Goal: Transaction & Acquisition: Purchase product/service

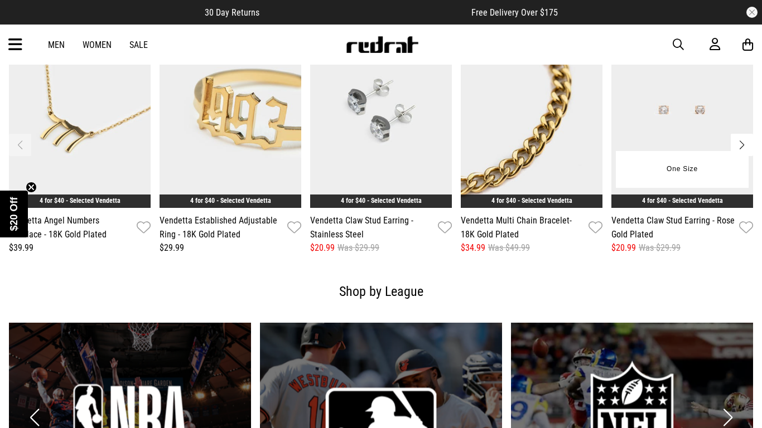
scroll to position [1478, 0]
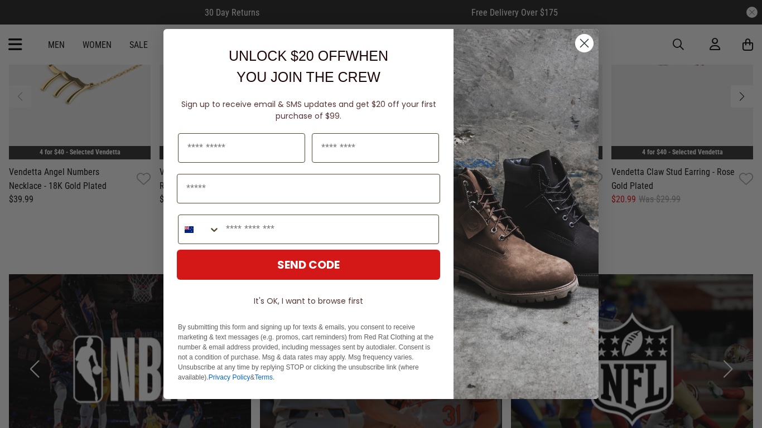
click at [586, 40] on circle "Close dialog" at bounding box center [584, 43] width 18 height 18
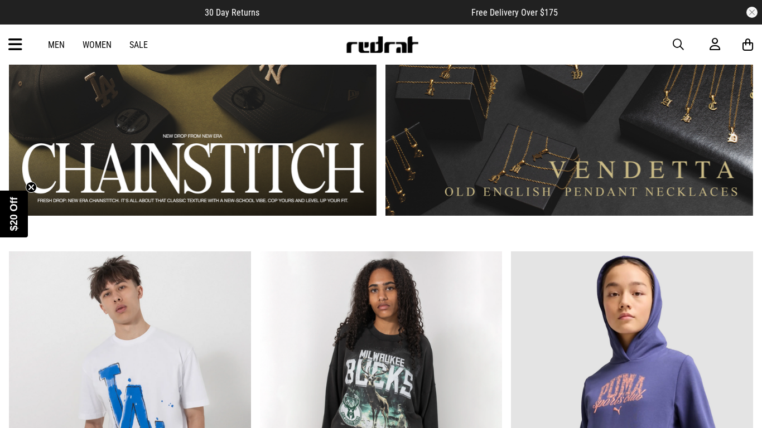
scroll to position [734, 0]
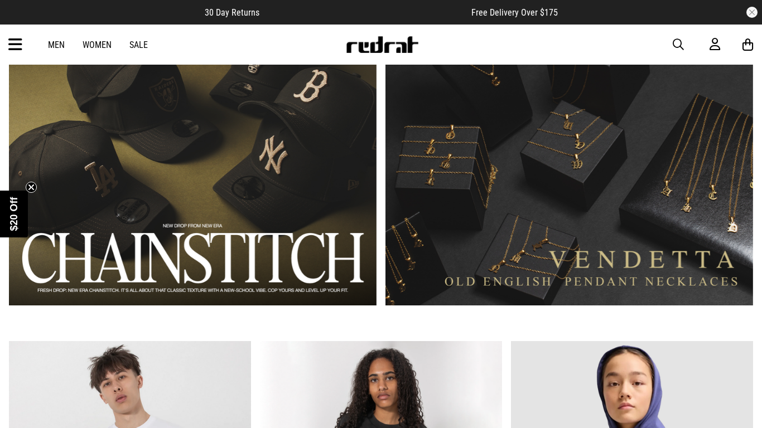
click at [59, 45] on link "Men" at bounding box center [56, 45] width 17 height 11
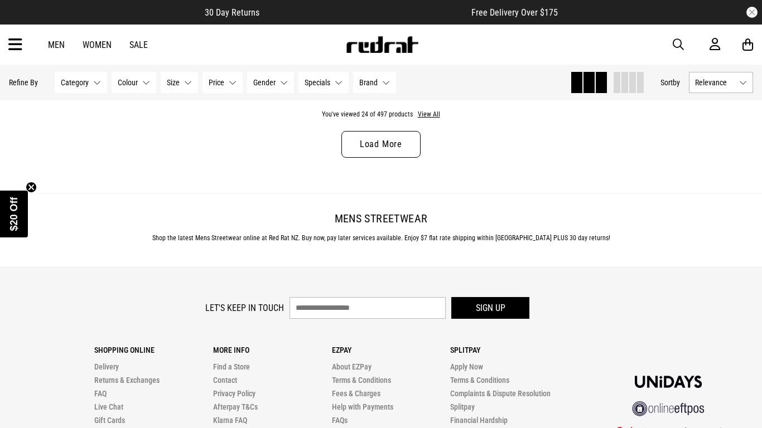
scroll to position [3486, 0]
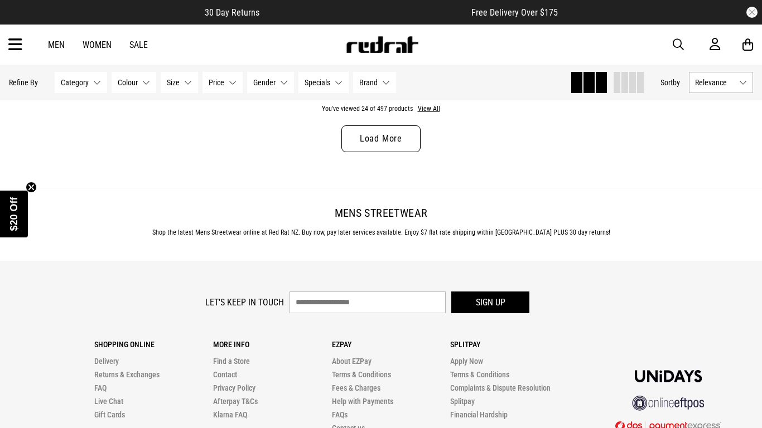
click at [375, 134] on link "Load More" at bounding box center [380, 139] width 79 height 27
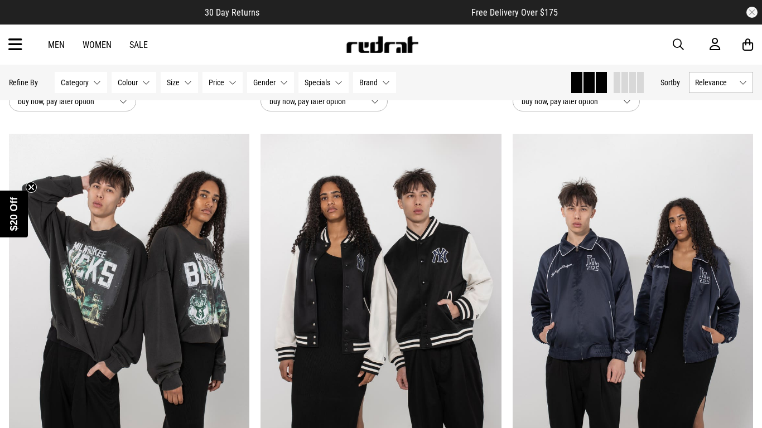
scroll to position [4269, 0]
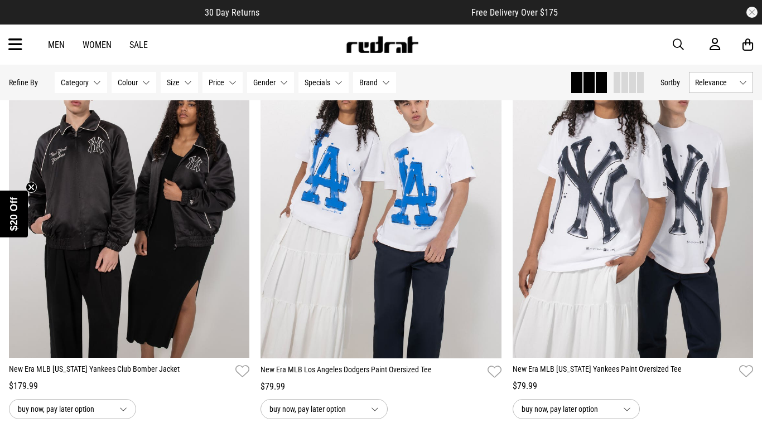
click at [375, 134] on img at bounding box center [381, 190] width 241 height 338
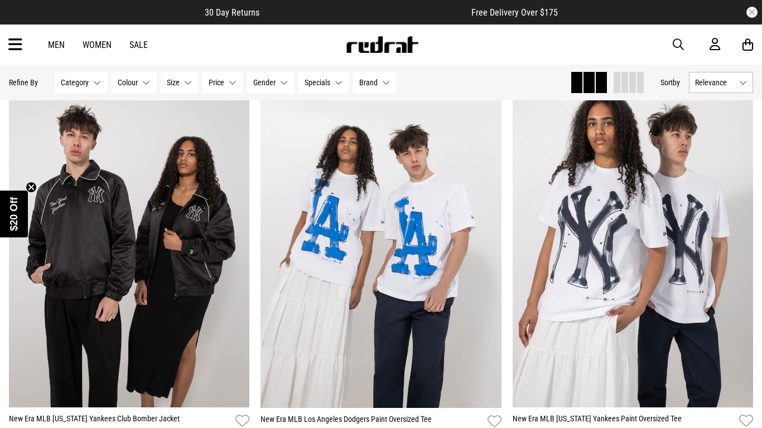
scroll to position [4739, 0]
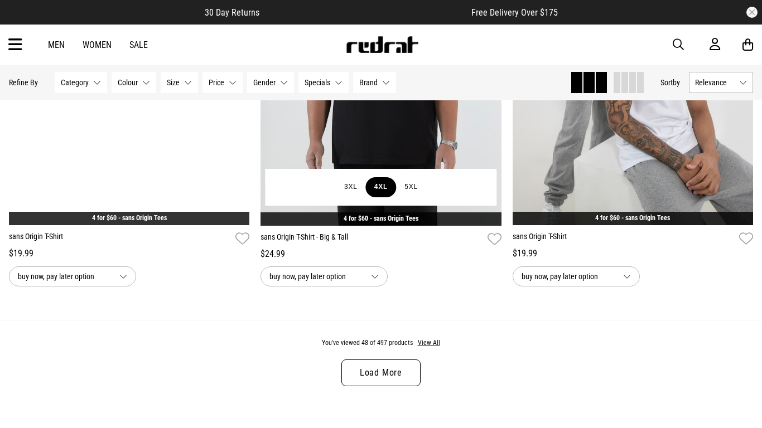
scroll to position [3319, 0]
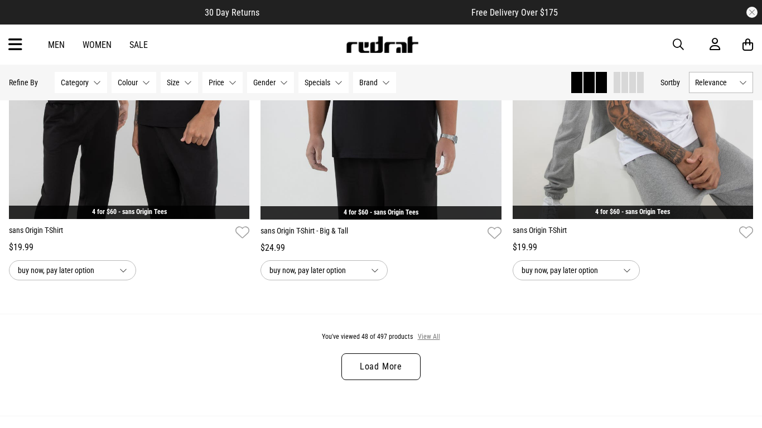
click at [426, 339] on button "View All" at bounding box center [428, 337] width 23 height 10
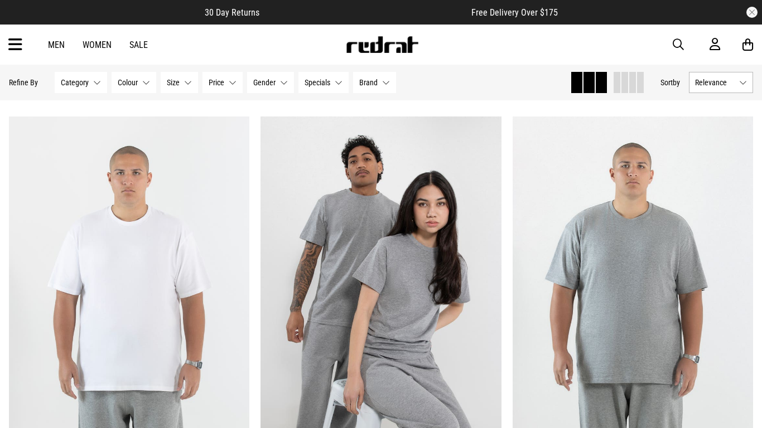
scroll to position [3508, 0]
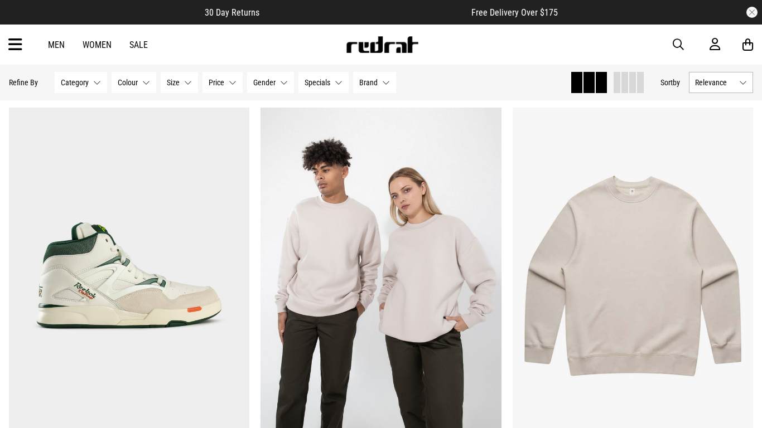
scroll to position [9854, 0]
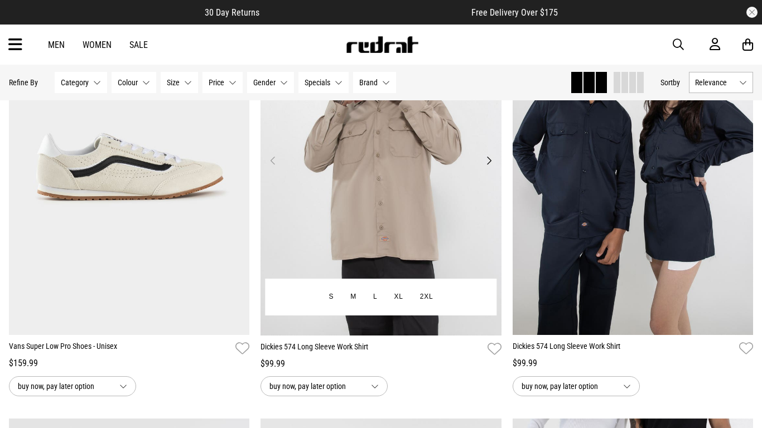
scroll to position [10772, 0]
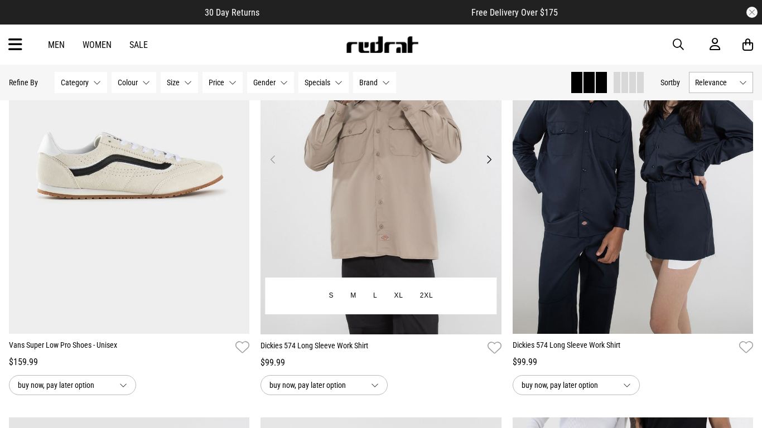
click at [493, 155] on button "Next" at bounding box center [489, 159] width 14 height 13
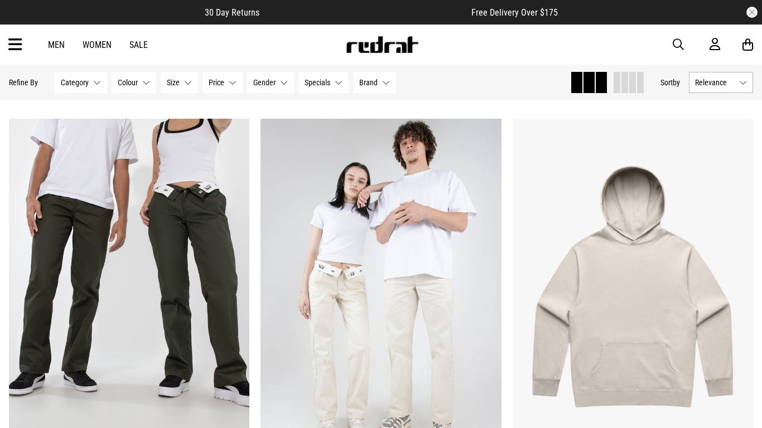
scroll to position [5801, 0]
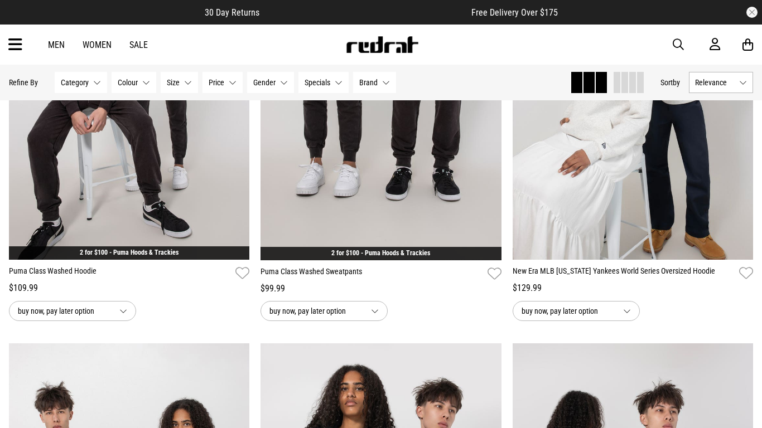
click at [88, 79] on button "Category None selected" at bounding box center [81, 82] width 52 height 21
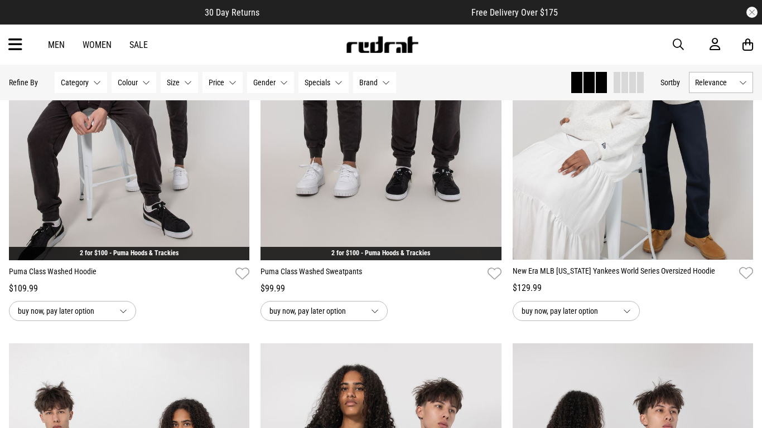
click at [335, 77] on button "Specials None selected" at bounding box center [323, 82] width 50 height 21
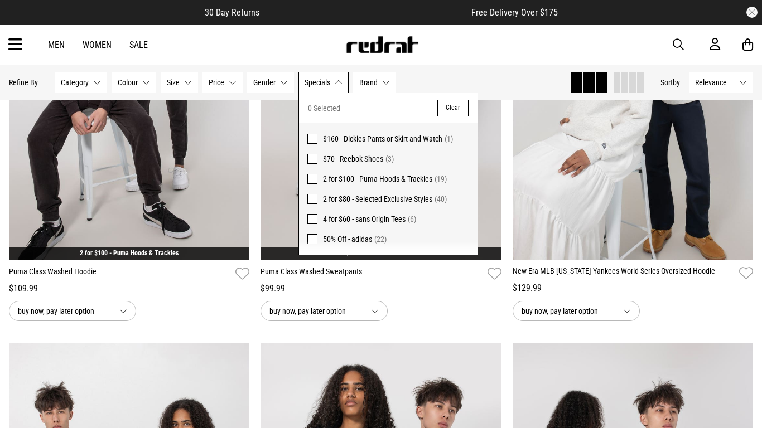
click at [312, 53] on div "Men Women Sale Sign in New Back Footwear Back Mens Back Womens Back Youth & Kid…" at bounding box center [381, 45] width 762 height 40
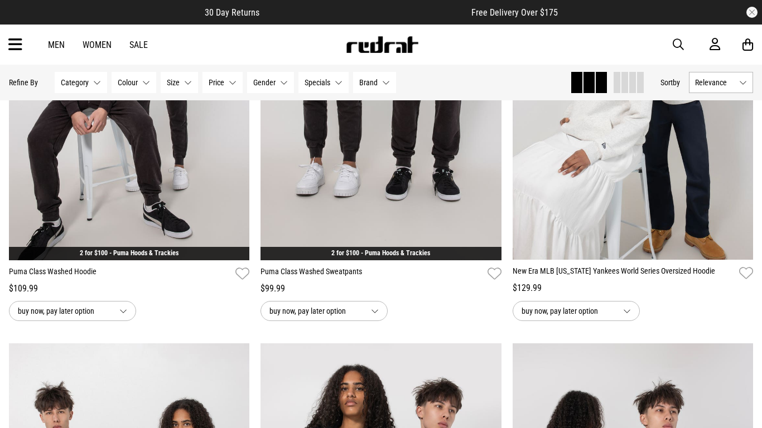
click at [677, 42] on span "button" at bounding box center [678, 44] width 11 height 13
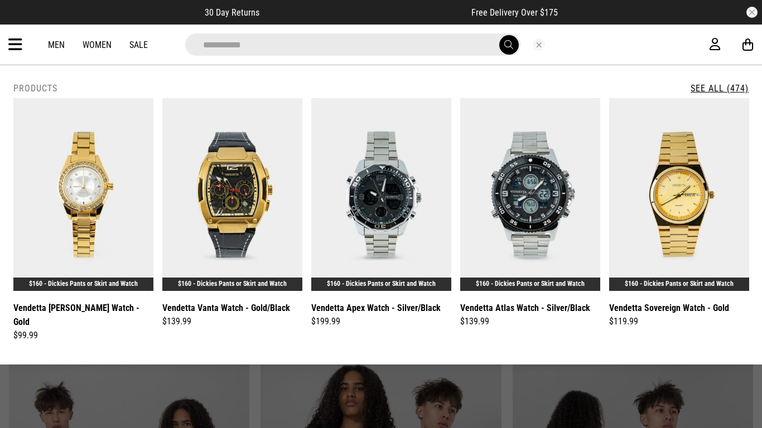
type input "**********"
click at [499, 35] on button "submit" at bounding box center [509, 45] width 20 height 20
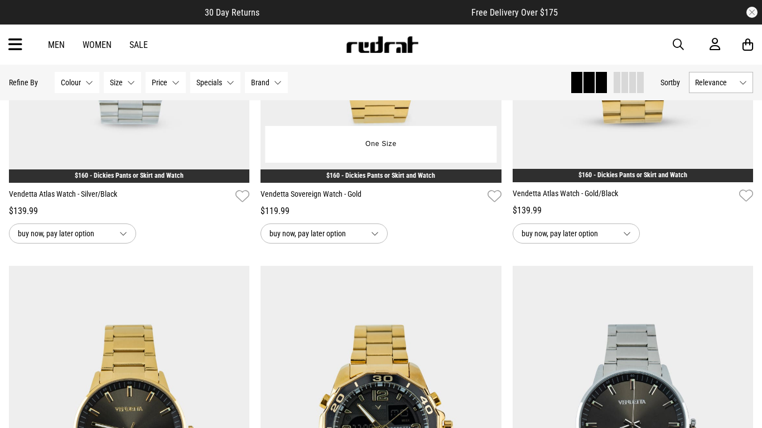
scroll to position [753, 0]
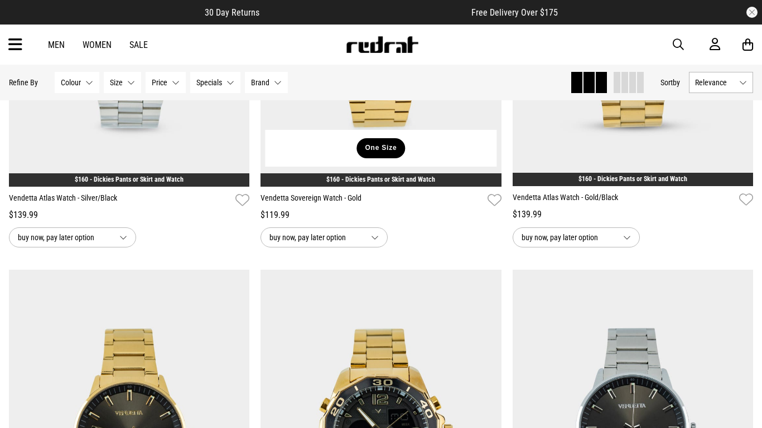
click at [383, 150] on button "One Size" at bounding box center [380, 148] width 49 height 20
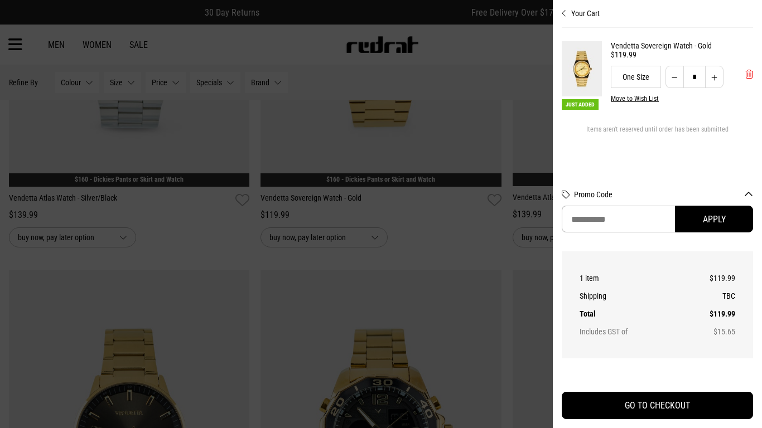
click at [748, 76] on span "'Remove from cart" at bounding box center [749, 74] width 8 height 11
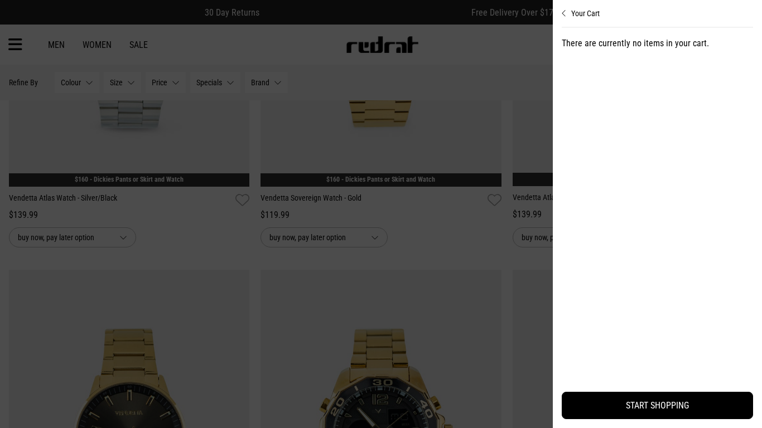
click at [513, 205] on div at bounding box center [381, 214] width 762 height 428
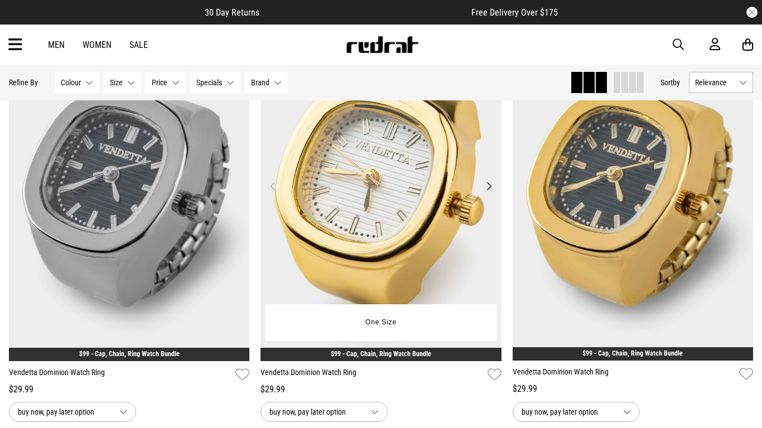
scroll to position [3083, 0]
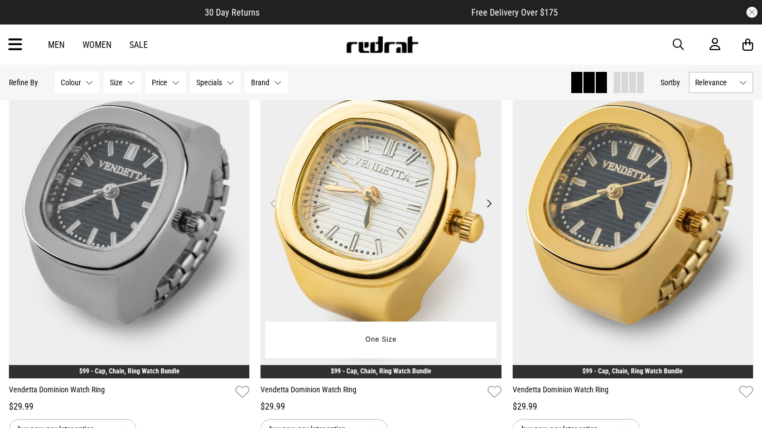
click at [451, 139] on img at bounding box center [381, 211] width 241 height 338
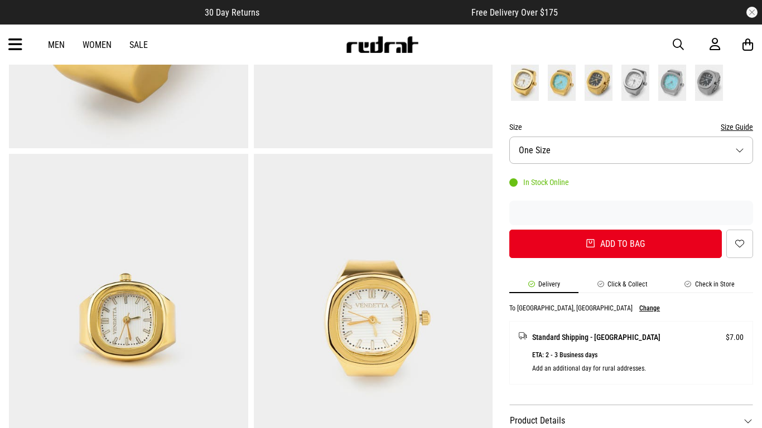
scroll to position [285, 0]
click at [609, 145] on button "Size One Size" at bounding box center [631, 149] width 244 height 27
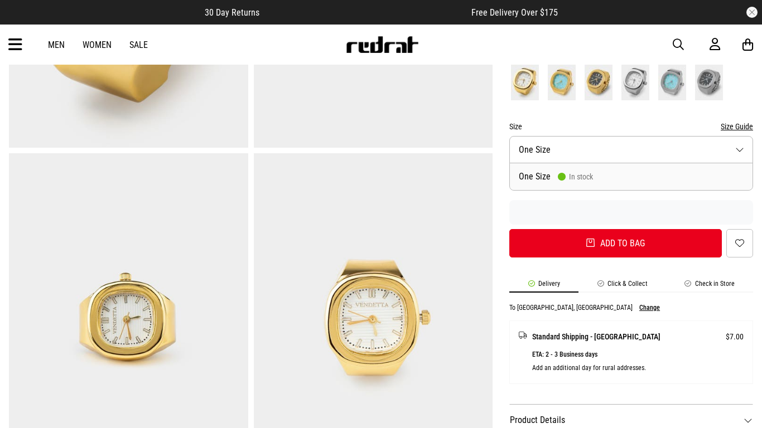
click at [741, 120] on button "Size Guide" at bounding box center [737, 126] width 32 height 13
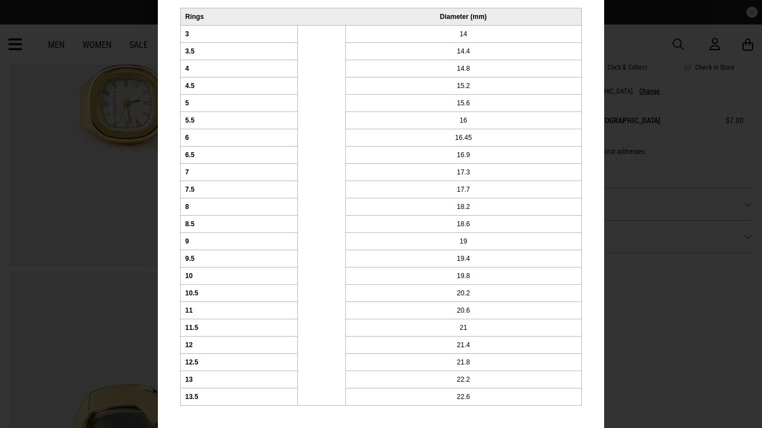
scroll to position [506, 0]
click at [687, 251] on div "Vendetta Rings Rings Stressing over the right fit? No worries, if you order the…" at bounding box center [381, 214] width 762 height 428
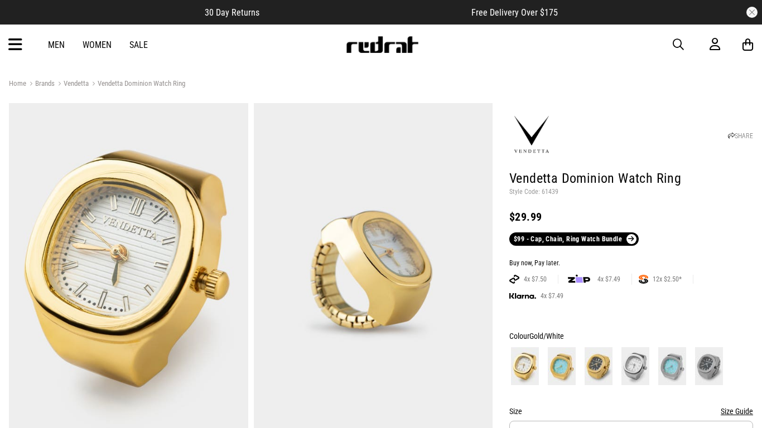
scroll to position [1, 0]
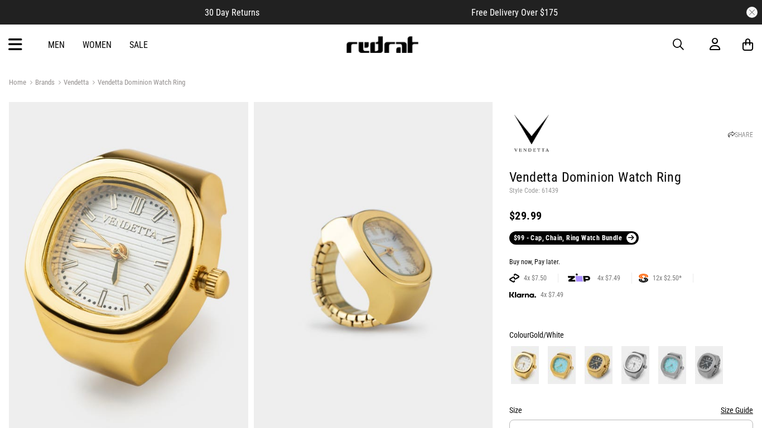
click at [684, 42] on button "button" at bounding box center [684, 44] width 22 height 13
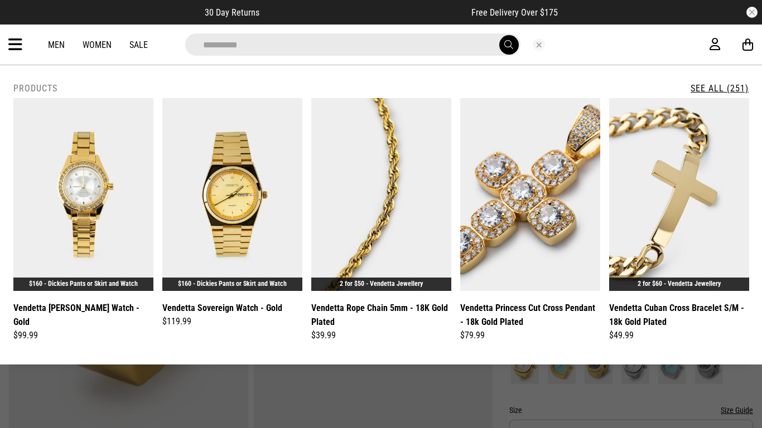
type input "**********"
click at [499, 35] on button "submit" at bounding box center [509, 45] width 20 height 20
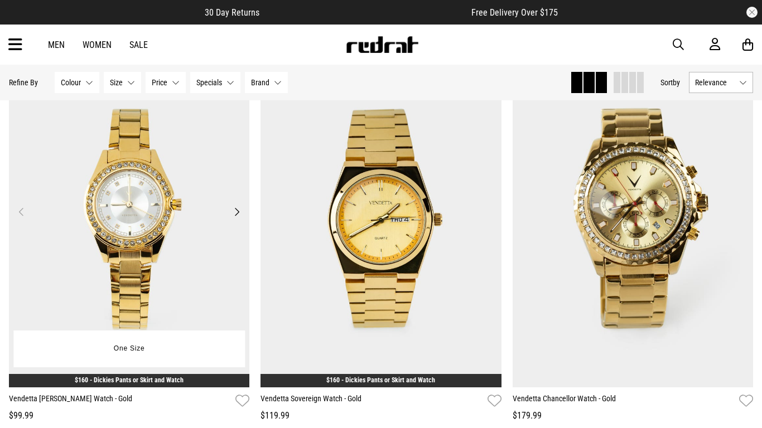
scroll to position [127, 0]
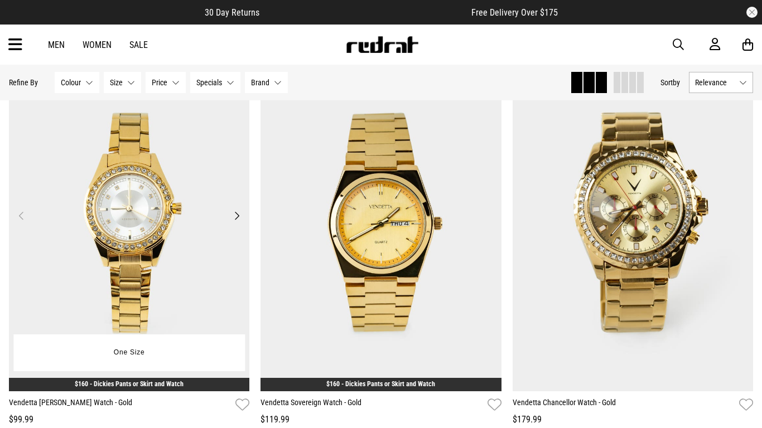
click at [167, 209] on img at bounding box center [129, 223] width 241 height 338
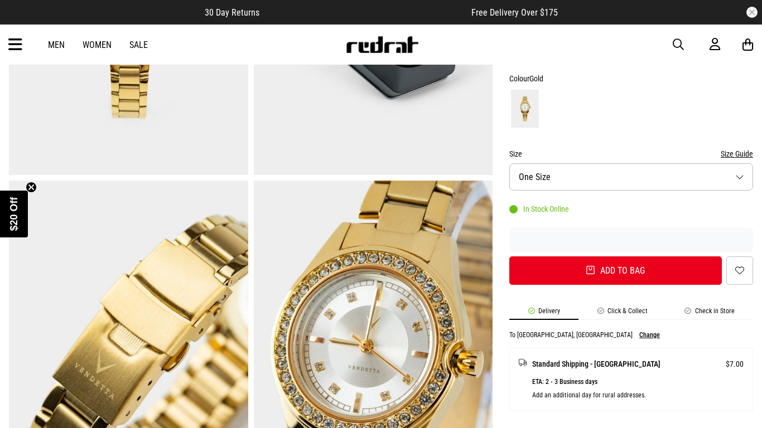
scroll to position [252, 0]
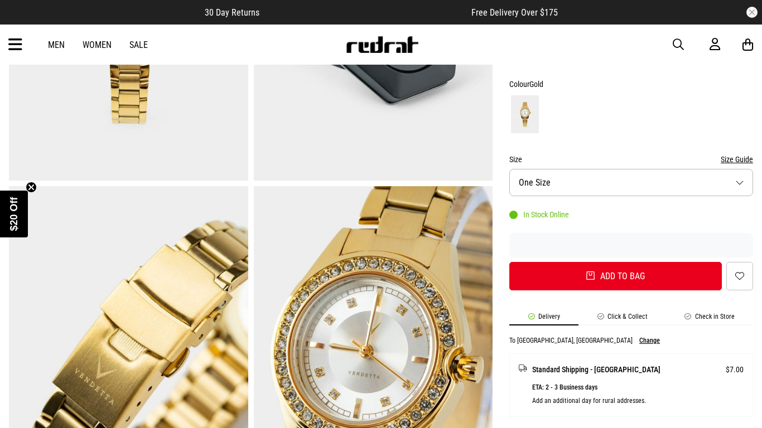
click at [603, 190] on button "Size One Size" at bounding box center [631, 182] width 244 height 27
click at [654, 146] on form "Colour Gold Size Size Guide Size One Size One Size In stock In Stock Online Add…" at bounding box center [631, 184] width 244 height 213
click at [724, 159] on button "Size Guide" at bounding box center [737, 159] width 32 height 13
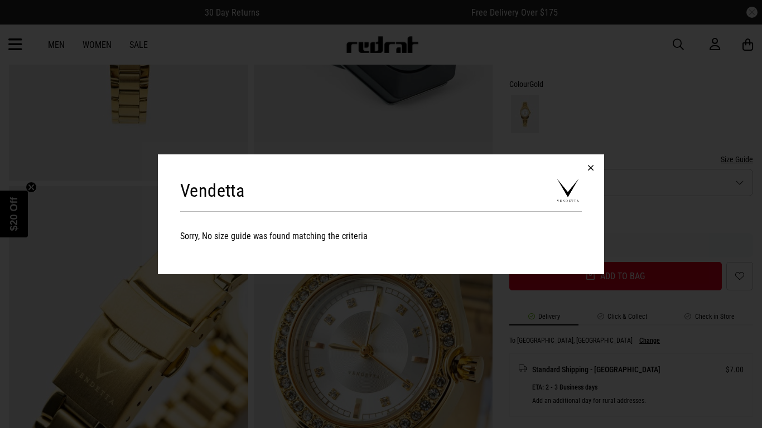
click at [724, 159] on div "Vendetta Sorry, No size guide was found matching the criteria" at bounding box center [381, 214] width 762 height 428
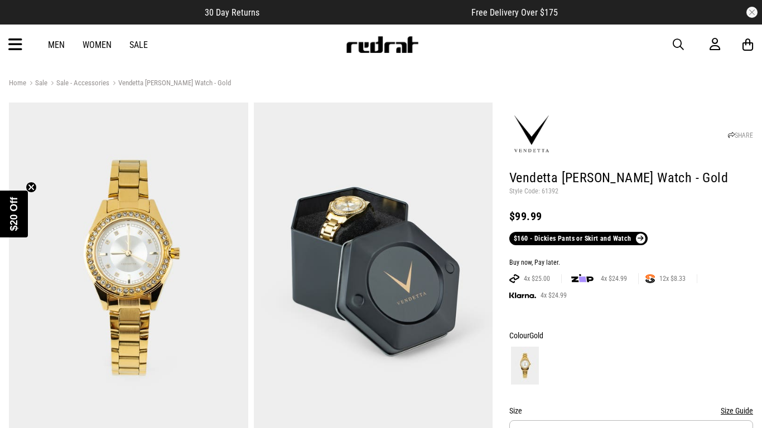
scroll to position [1, 0]
